Goal: Information Seeking & Learning: Understand process/instructions

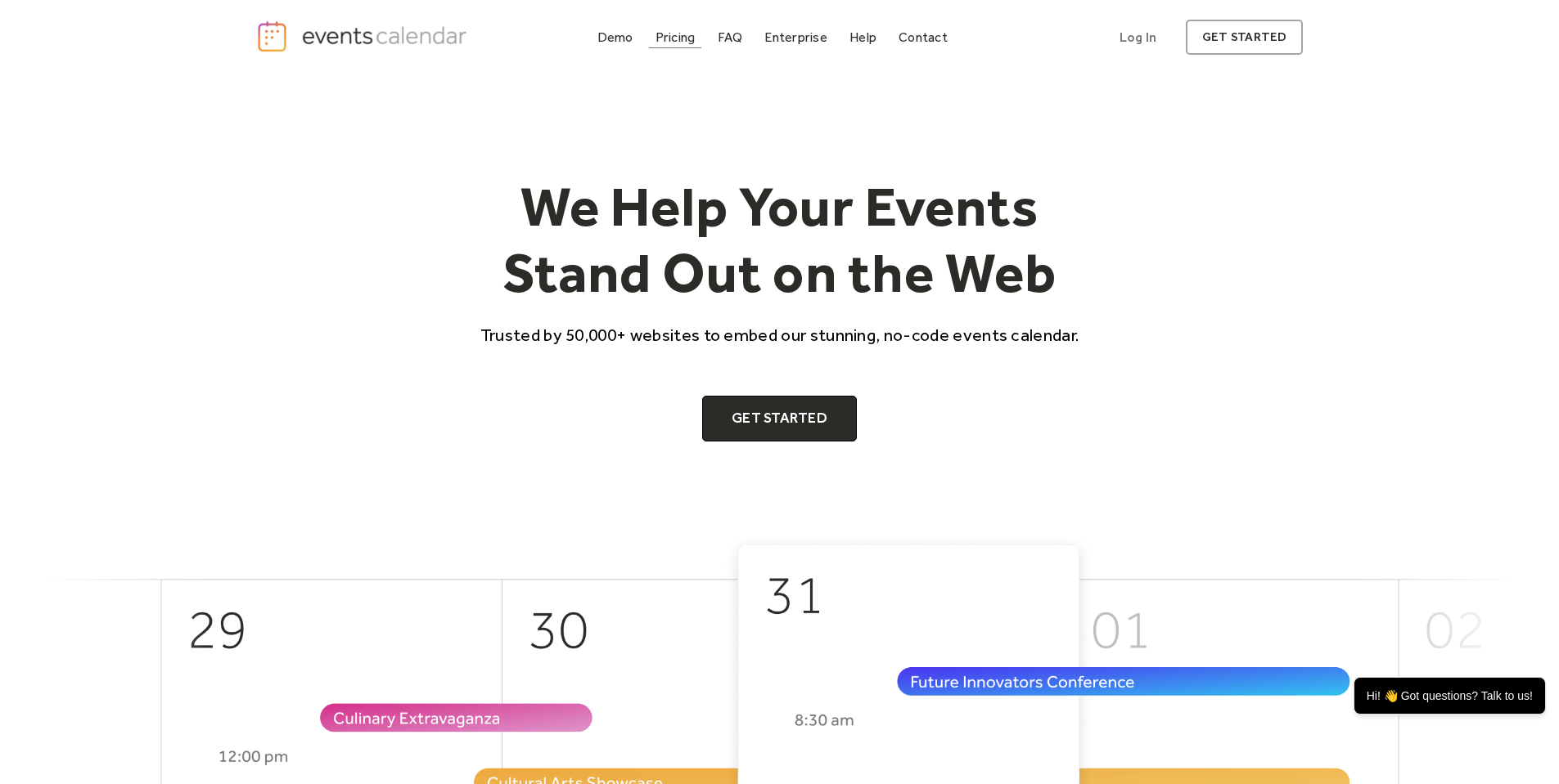
click at [680, 37] on div "Pricing" at bounding box center [675, 37] width 40 height 9
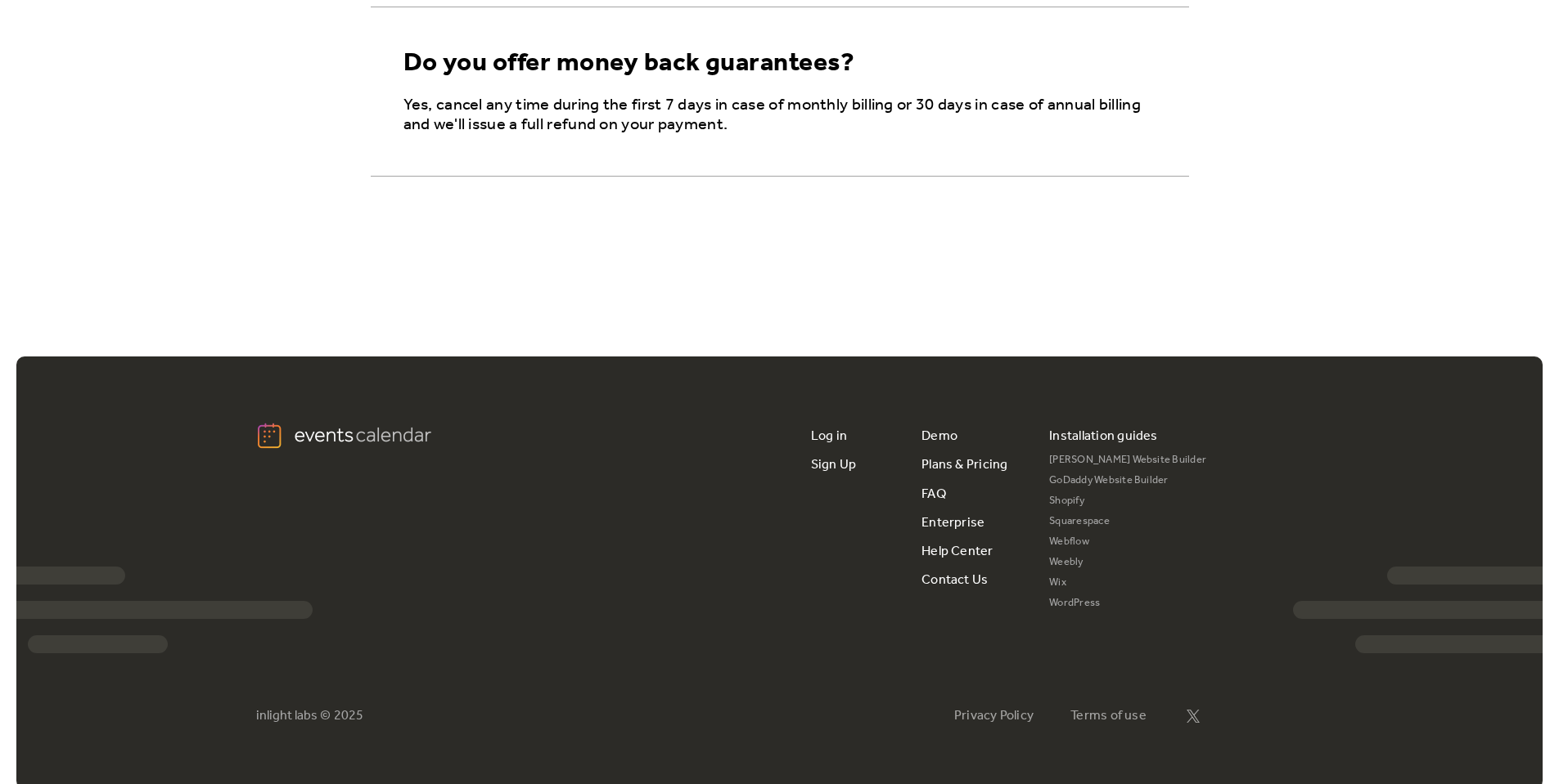
scroll to position [2992, 0]
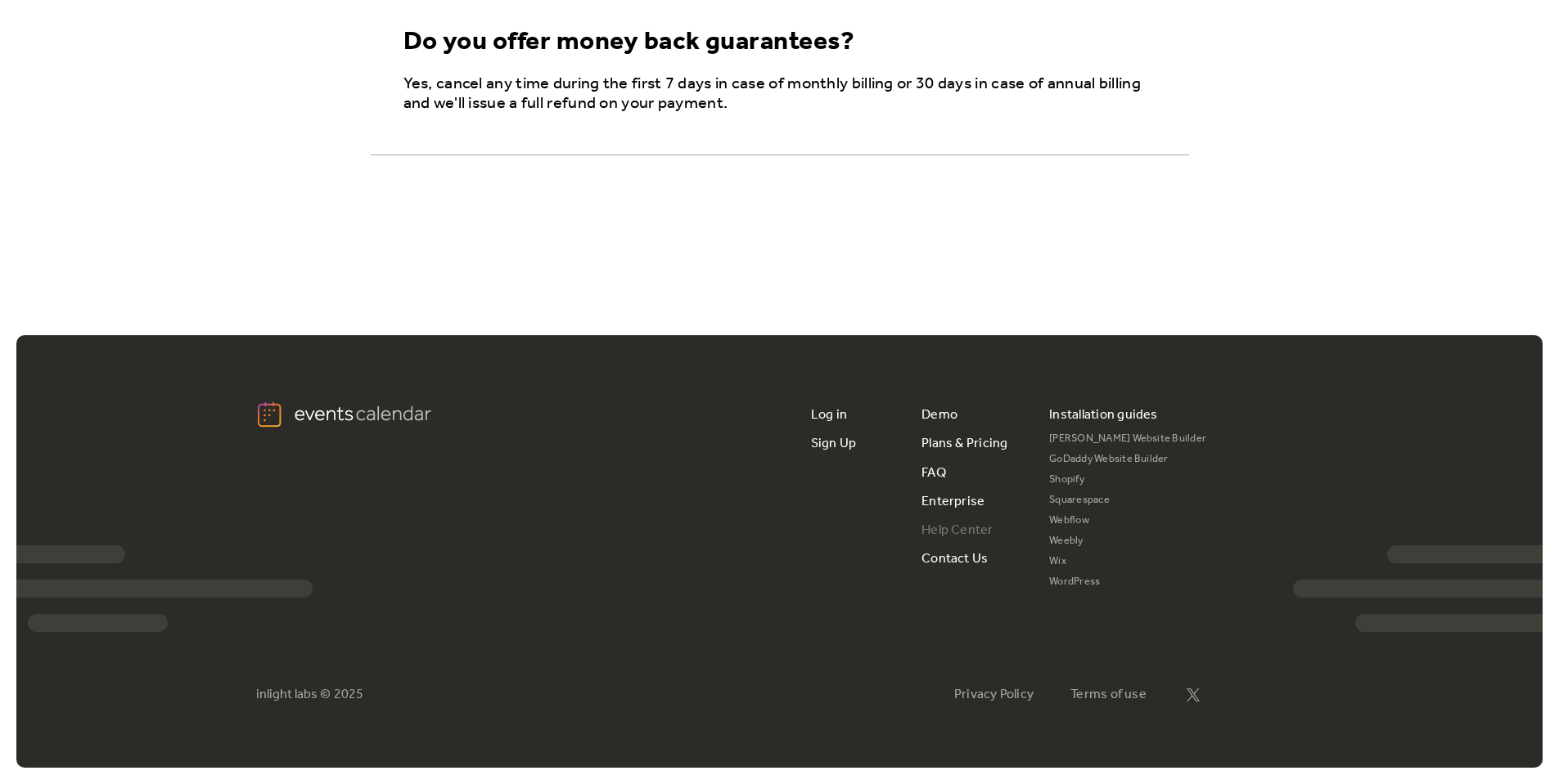
click at [940, 528] on link "Help Center" at bounding box center [958, 530] width 72 height 29
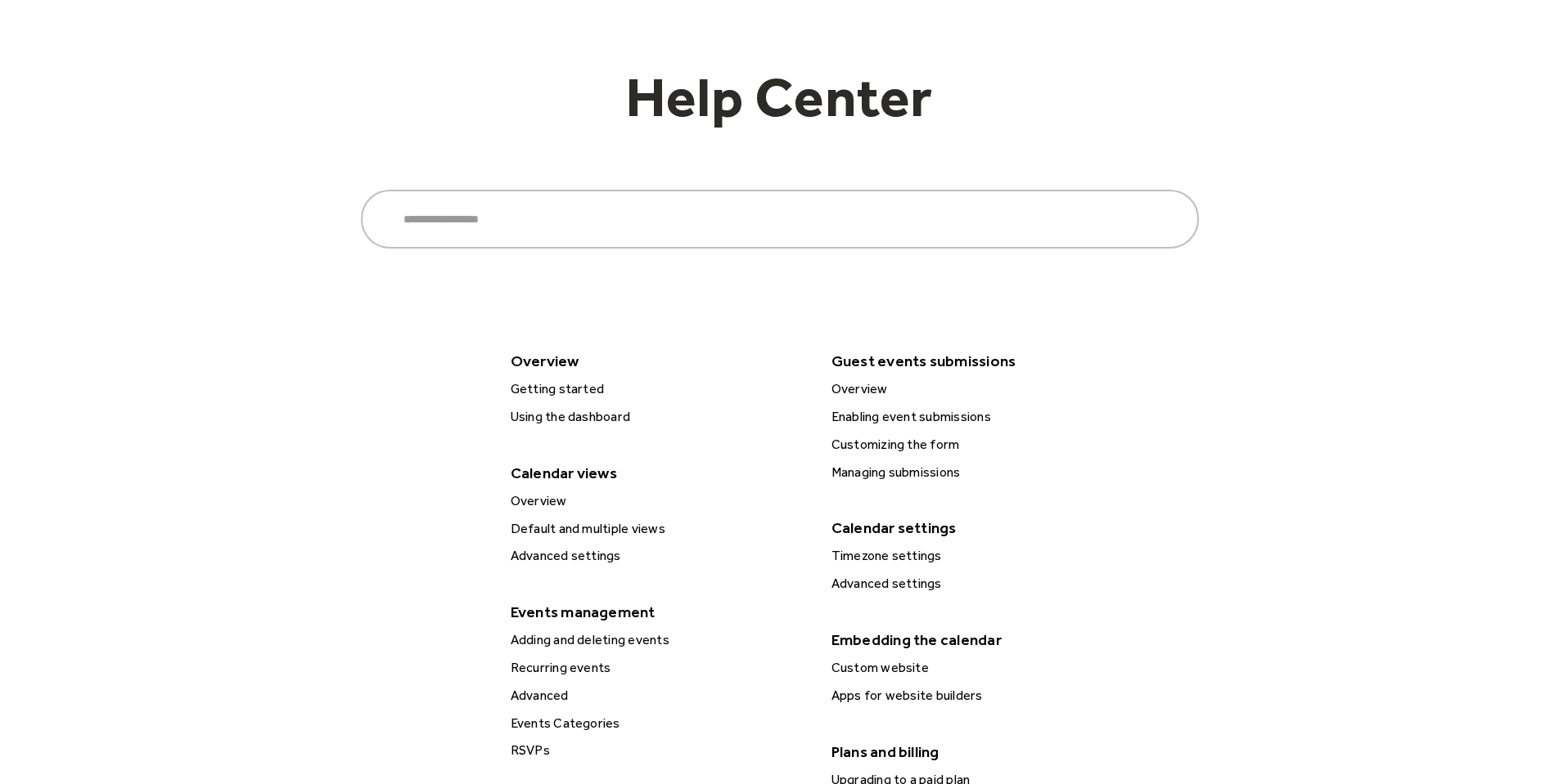
scroll to position [196, 0]
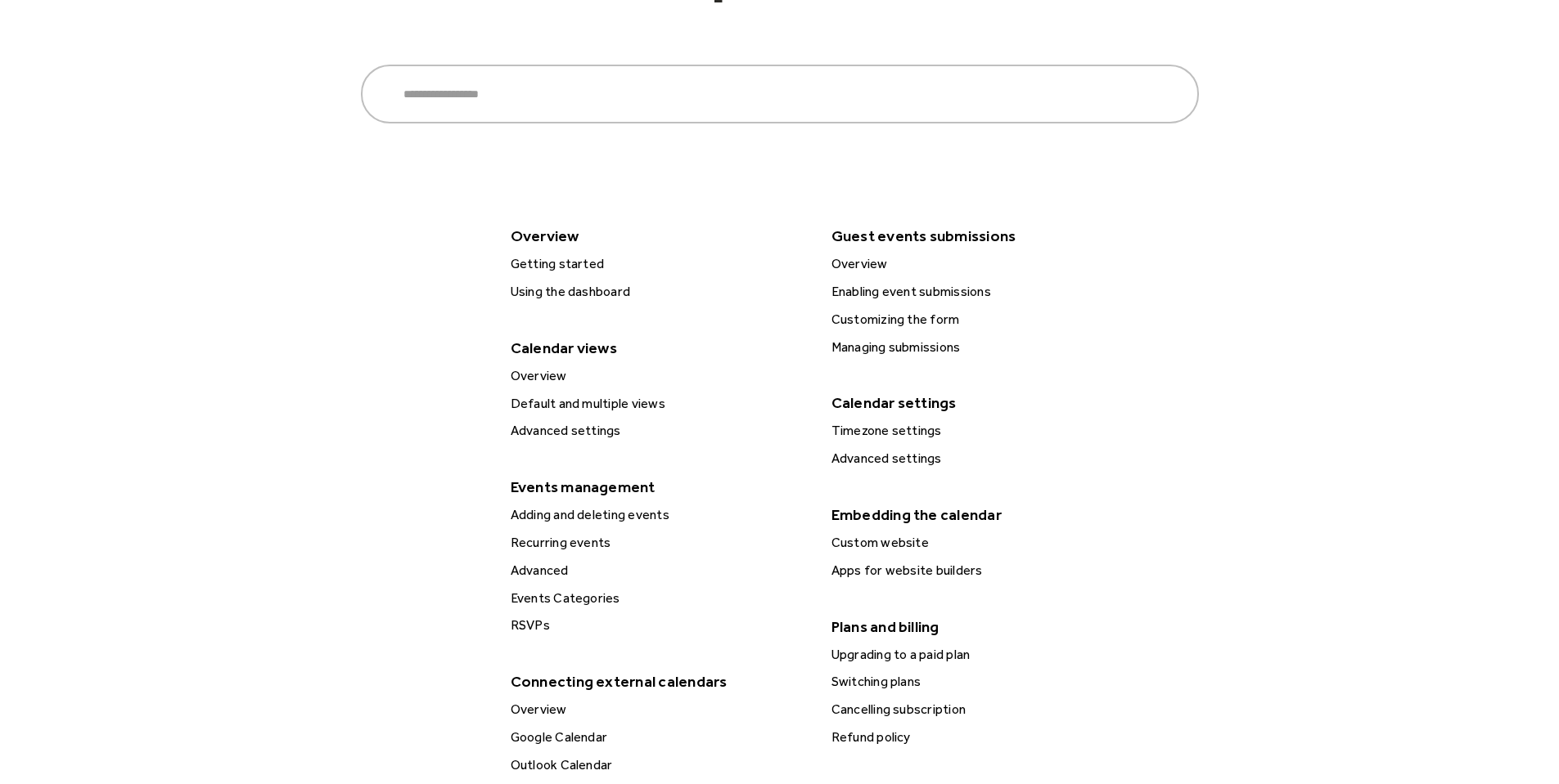
click at [548, 259] on div "Getting started" at bounding box center [658, 265] width 306 height 22
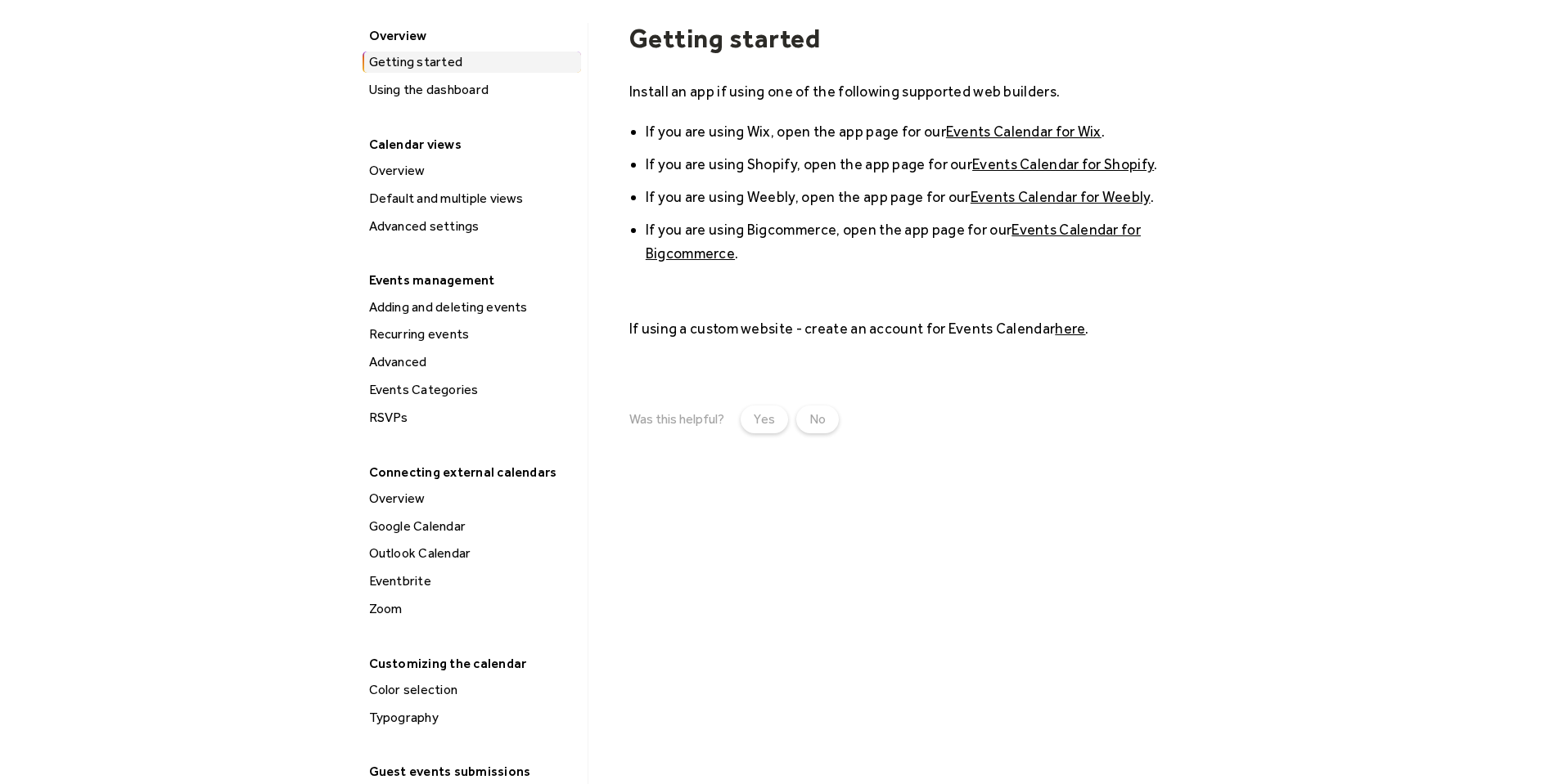
scroll to position [294, 0]
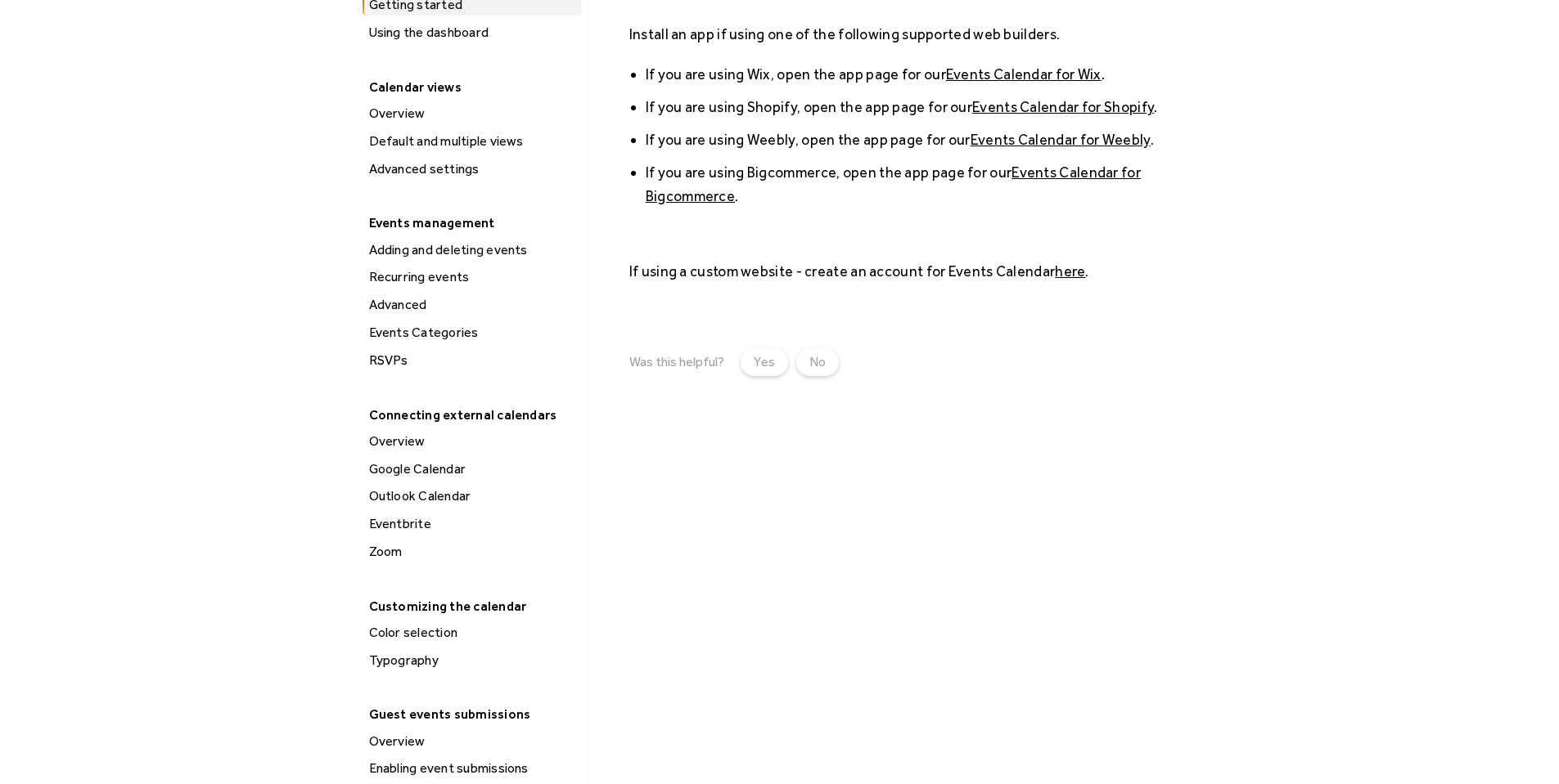
click at [405, 113] on div "Overview" at bounding box center [473, 114] width 217 height 22
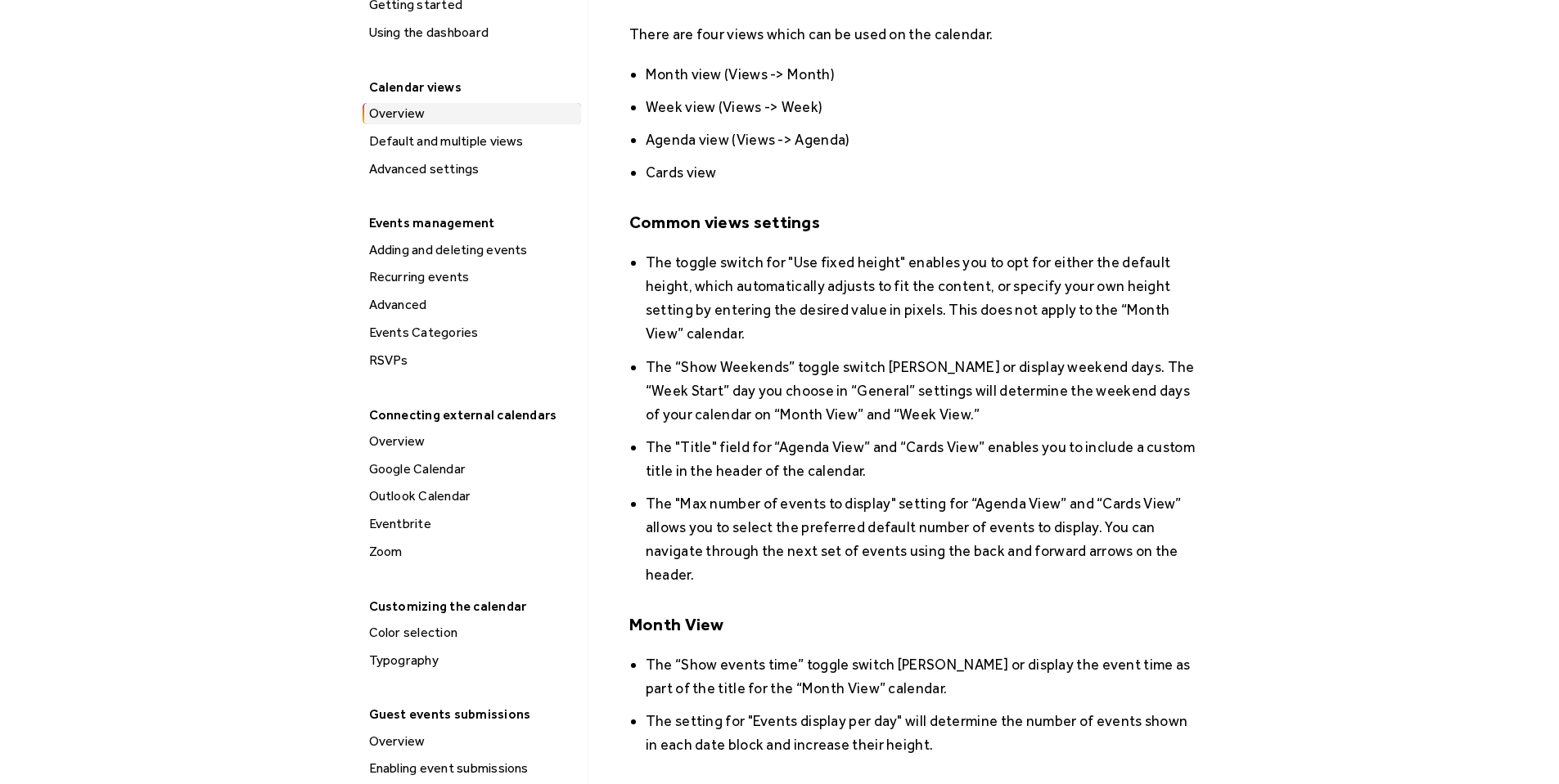
scroll to position [98, 0]
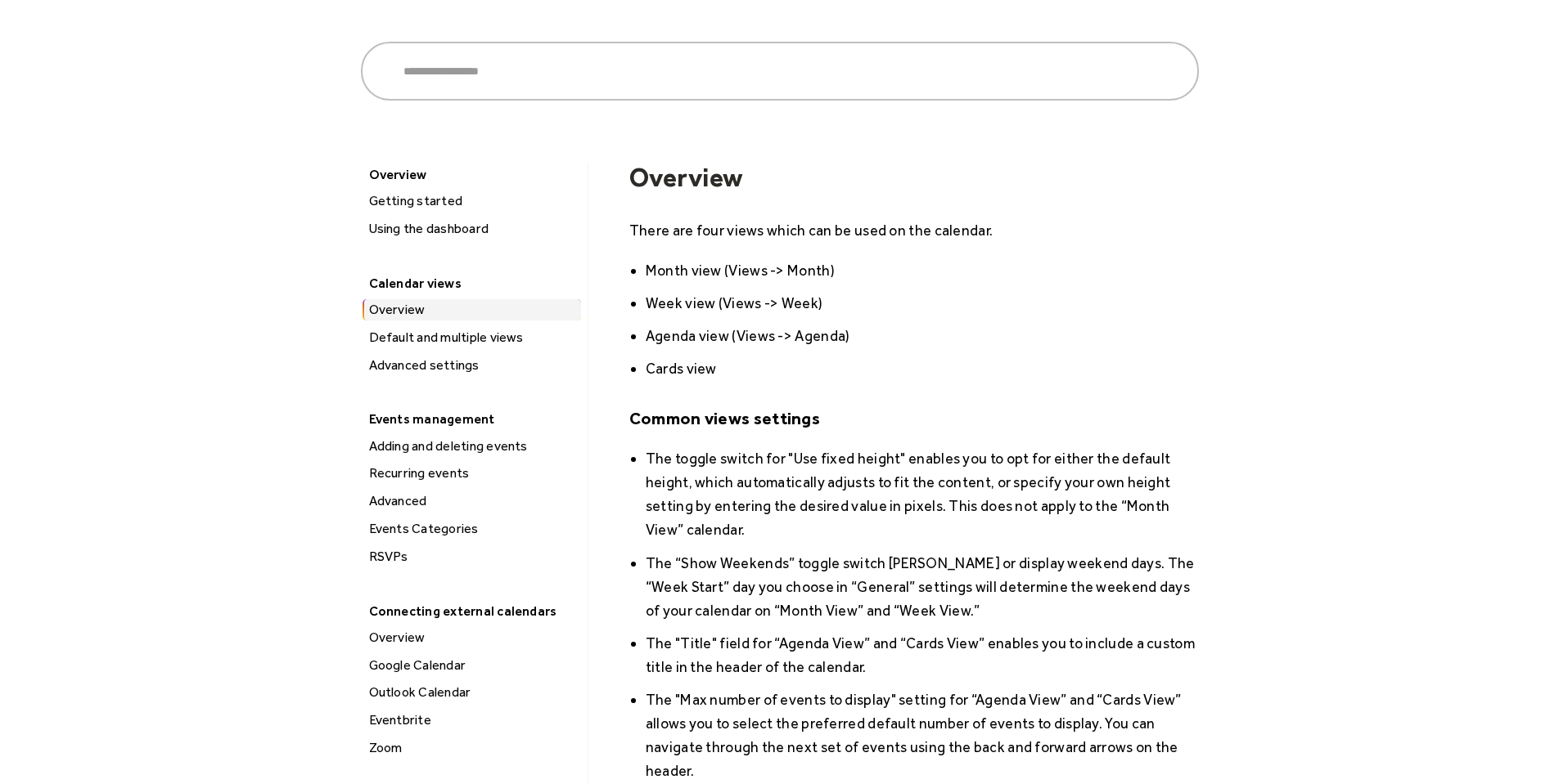
click at [407, 199] on div "Getting started" at bounding box center [473, 201] width 217 height 22
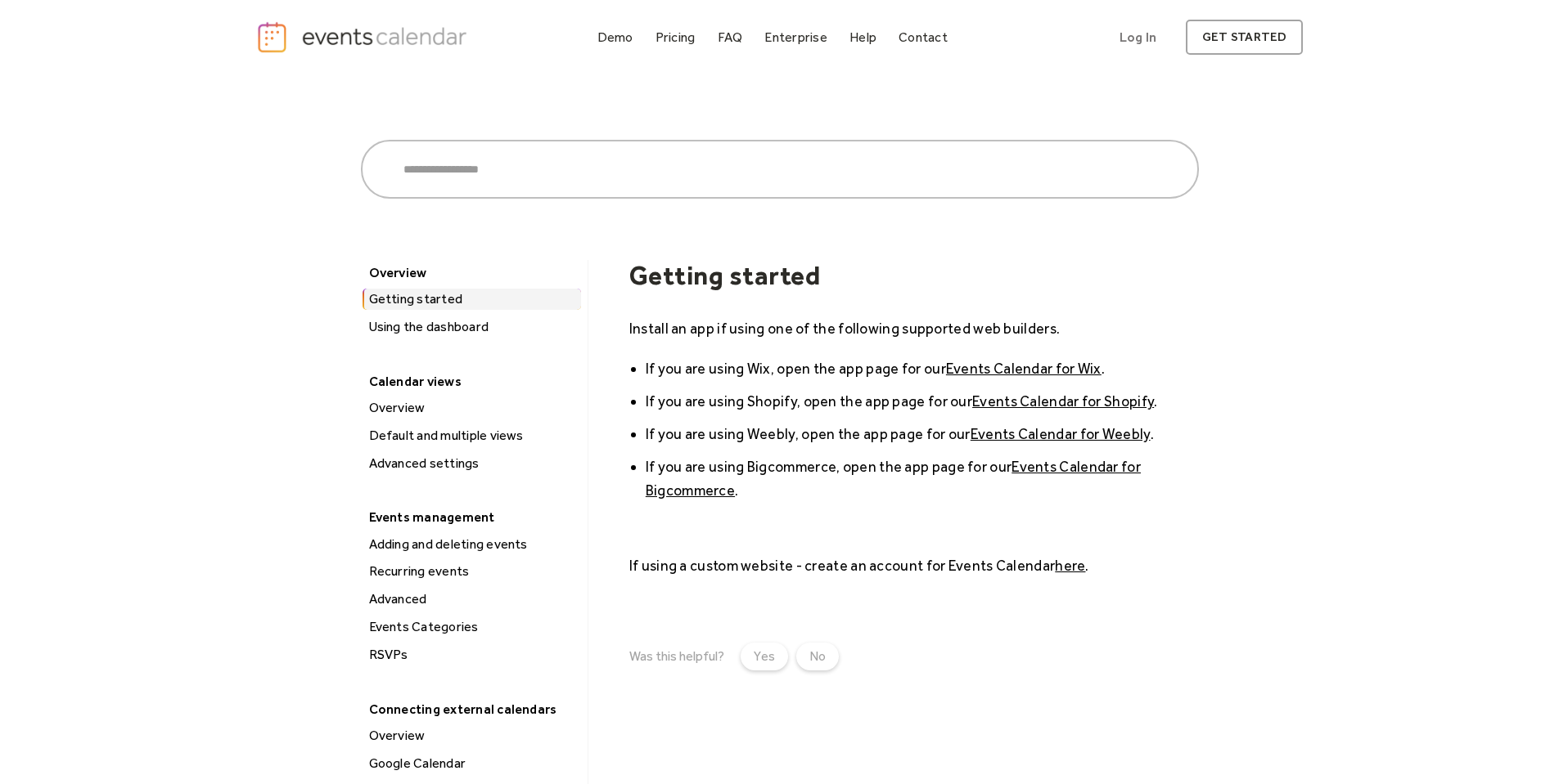
click at [1070, 566] on link "here" at bounding box center [1070, 565] width 31 height 17
click at [677, 36] on div "Pricing" at bounding box center [675, 37] width 40 height 9
